Goal: Task Accomplishment & Management: Manage account settings

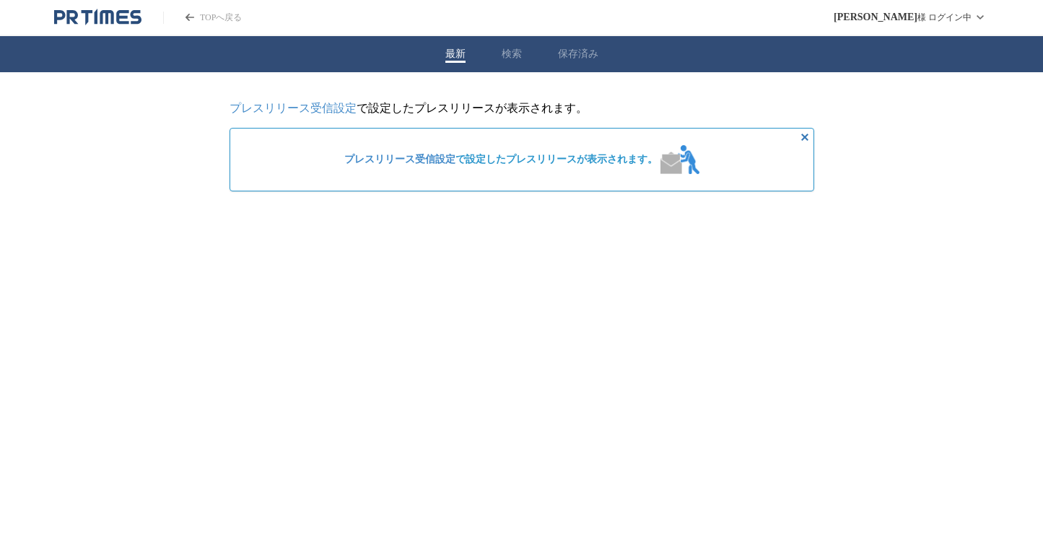
click at [424, 161] on link "プレスリリース受信設定" at bounding box center [399, 159] width 111 height 11
